Goal: Check status: Check status

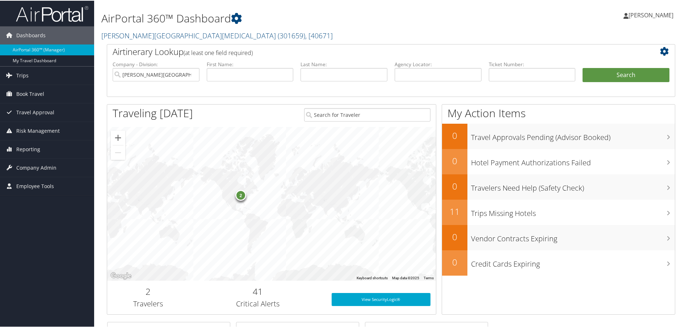
drag, startPoint x: 439, startPoint y: 29, endPoint x: 438, endPoint y: 32, distance: 3.8
click at [439, 29] on h2 "[PERSON_NAME][GEOGRAPHIC_DATA][MEDICAL_DATA] ( 301659 ) , [ 40671 ]" at bounding box center [294, 34] width 386 height 12
click at [20, 75] on span "Trips" at bounding box center [22, 75] width 12 height 18
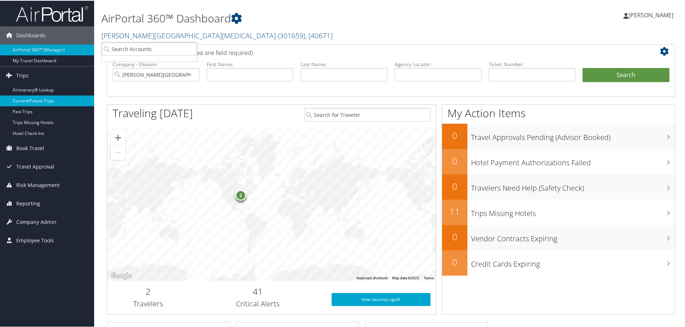
click at [45, 101] on link "Current/Future Trips" at bounding box center [47, 100] width 94 height 11
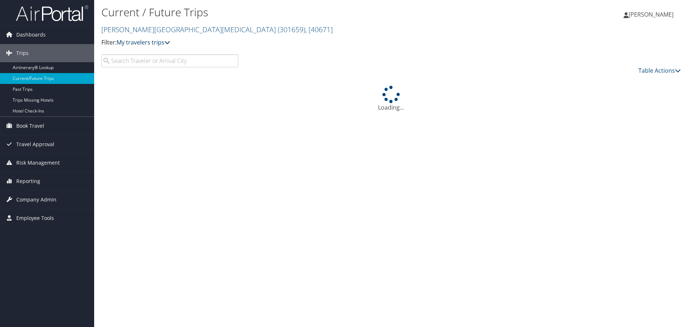
click at [167, 44] on icon at bounding box center [167, 42] width 6 height 6
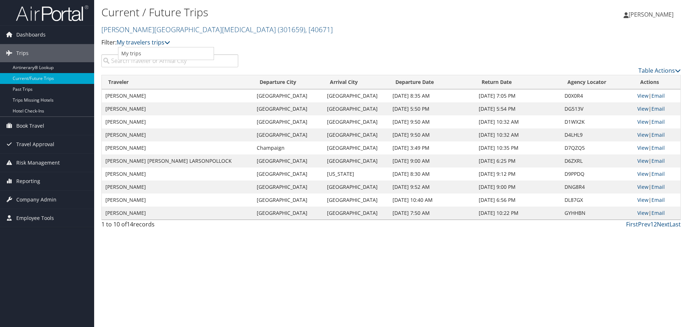
click at [274, 39] on p "Filter: My travelers trips" at bounding box center [294, 42] width 386 height 9
click at [637, 215] on link "View" at bounding box center [642, 213] width 11 height 7
